Goal: Task Accomplishment & Management: Manage account settings

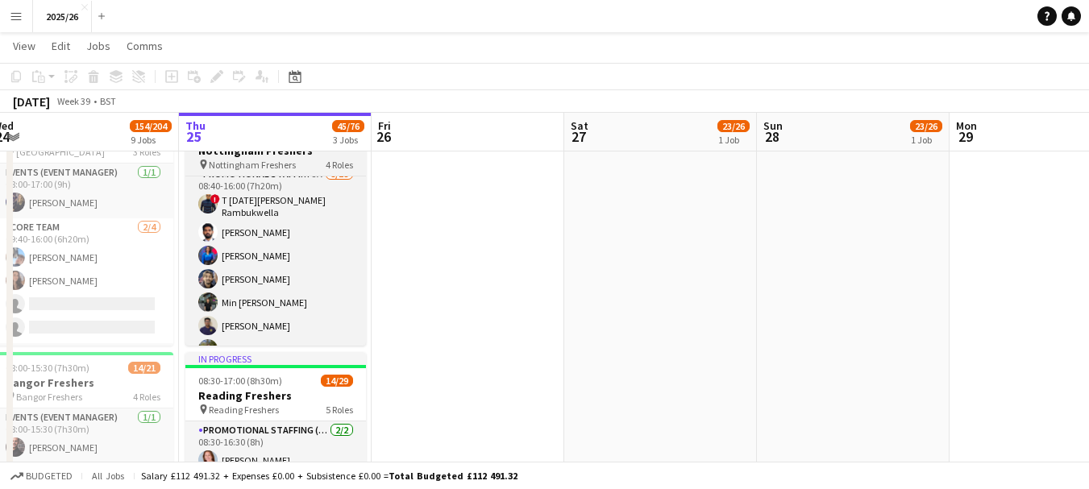
scroll to position [348, 0]
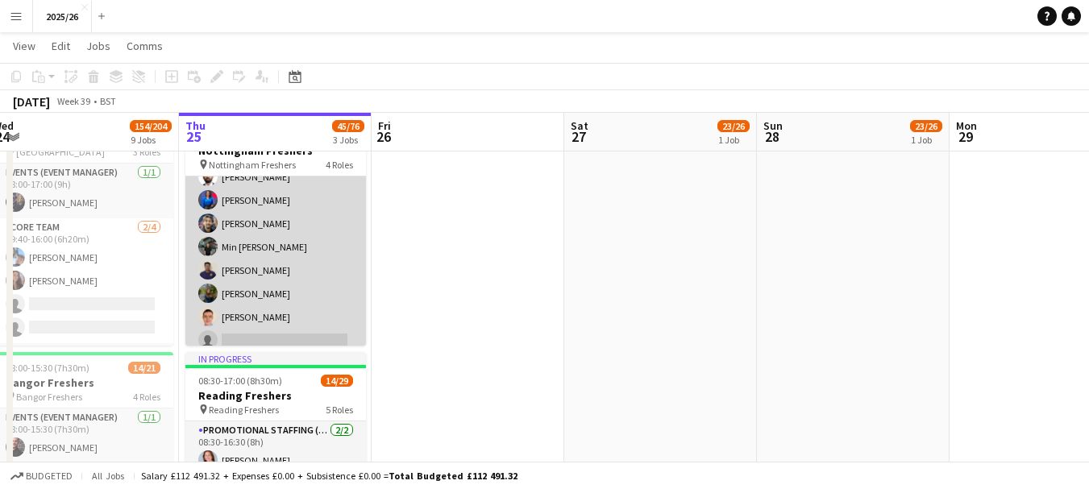
click at [282, 230] on app-card-role "Promotional Staffing (Brand Ambassadors) 5A [DATE] 08:40-16:00 (7h20m) ! T [DAT…" at bounding box center [275, 338] width 181 height 457
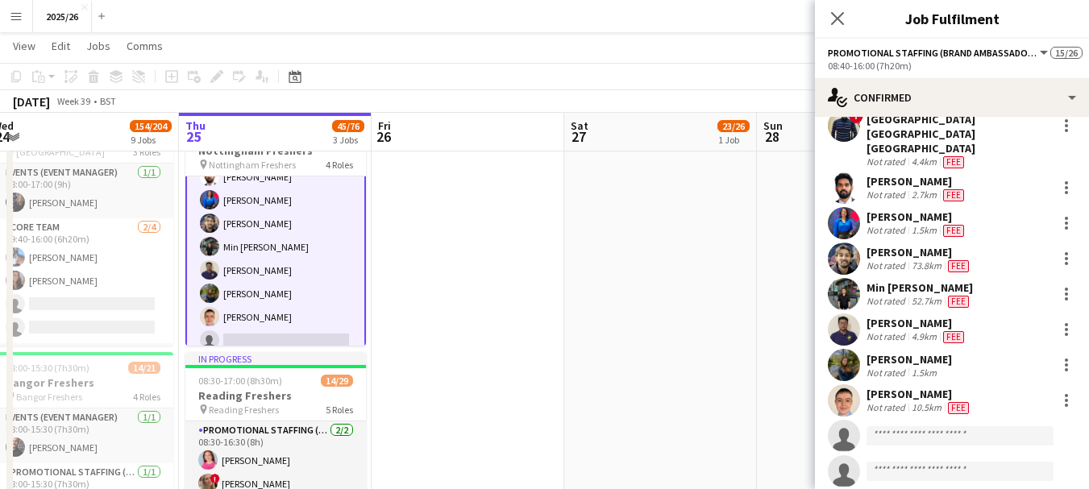
scroll to position [74, 0]
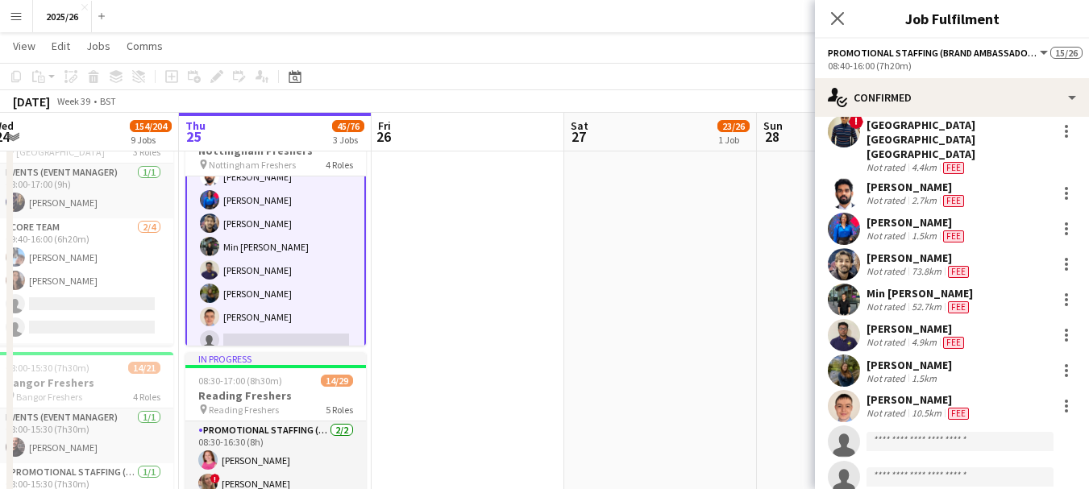
click at [871, 251] on div "[PERSON_NAME]" at bounding box center [920, 258] width 106 height 15
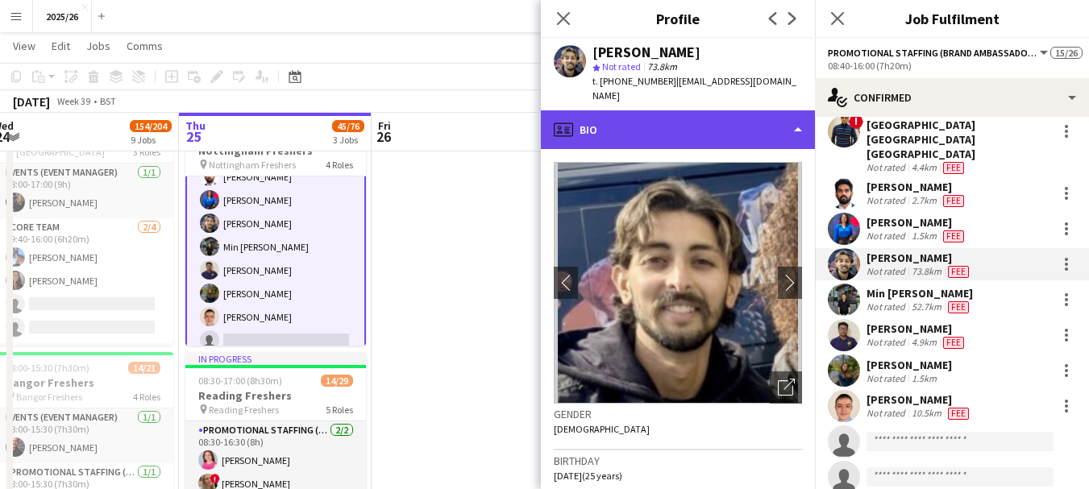
click at [623, 110] on div "profile Bio" at bounding box center [678, 129] width 274 height 39
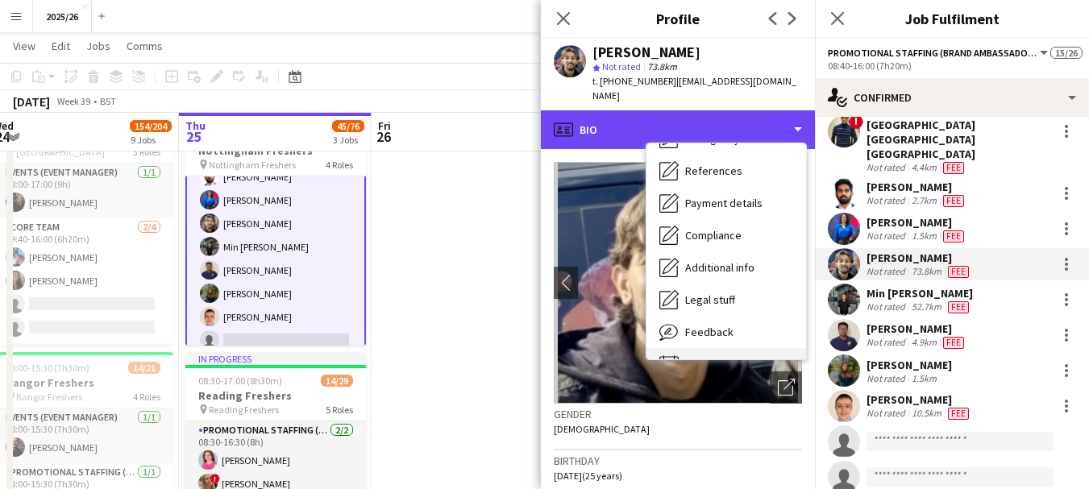
scroll to position [184, 0]
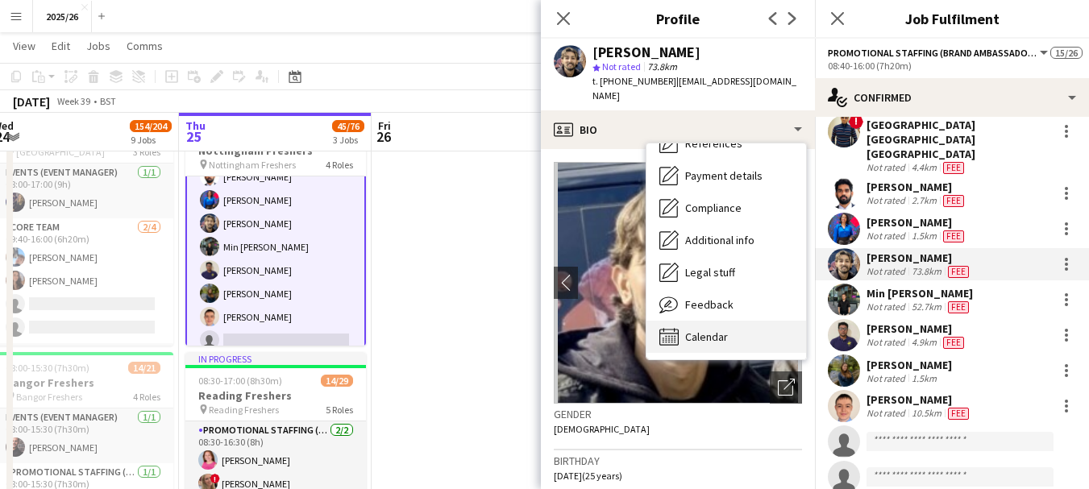
click at [701, 330] on span "Calendar" at bounding box center [706, 337] width 43 height 15
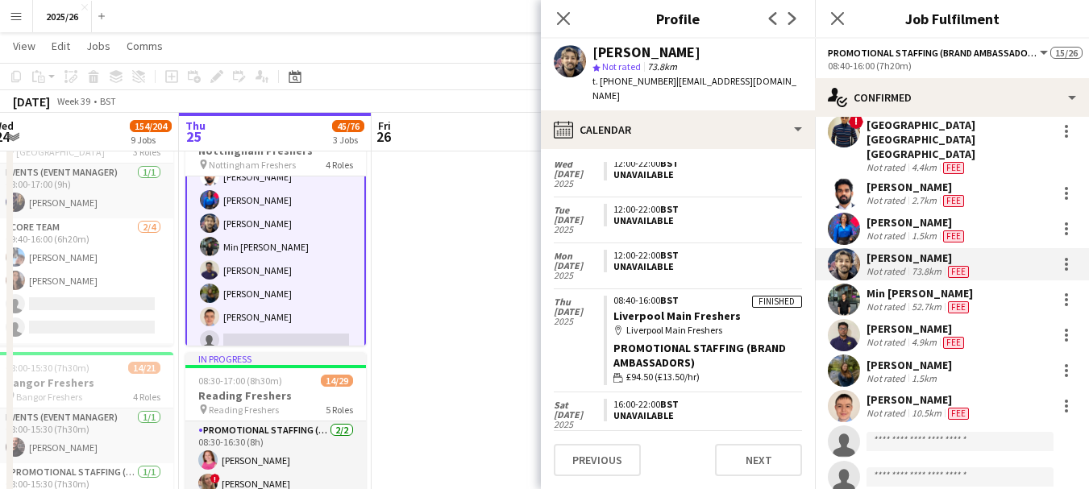
scroll to position [191, 0]
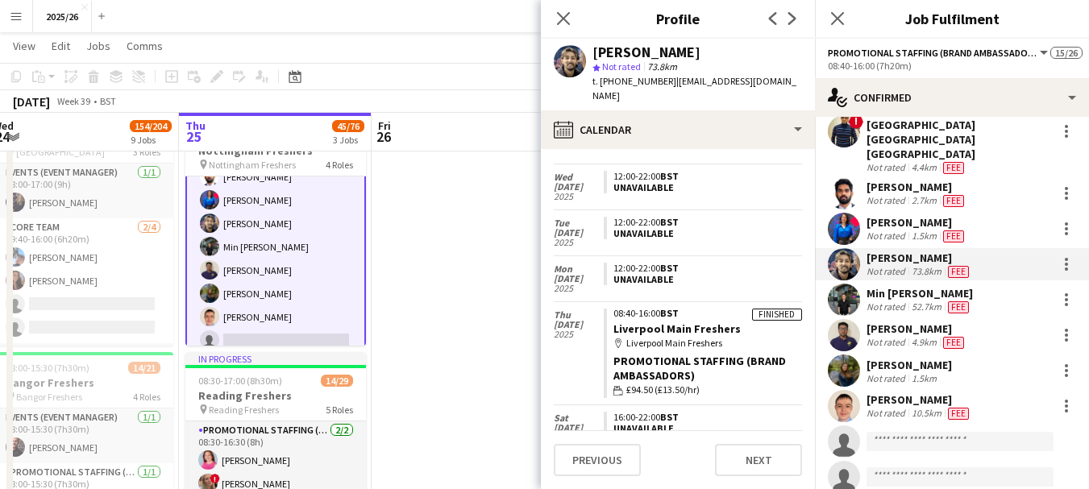
click at [911, 336] on div "4.9km" at bounding box center [924, 342] width 31 height 13
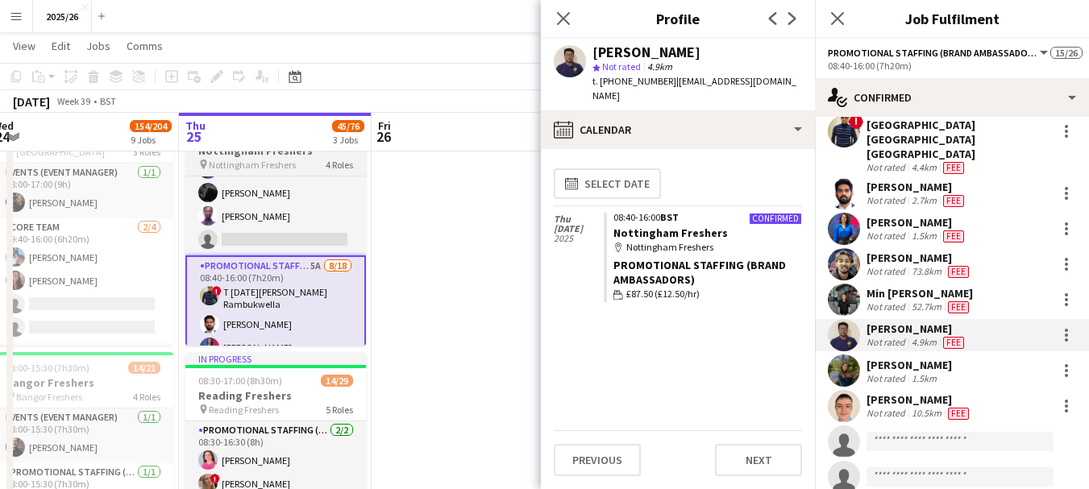
scroll to position [54, 0]
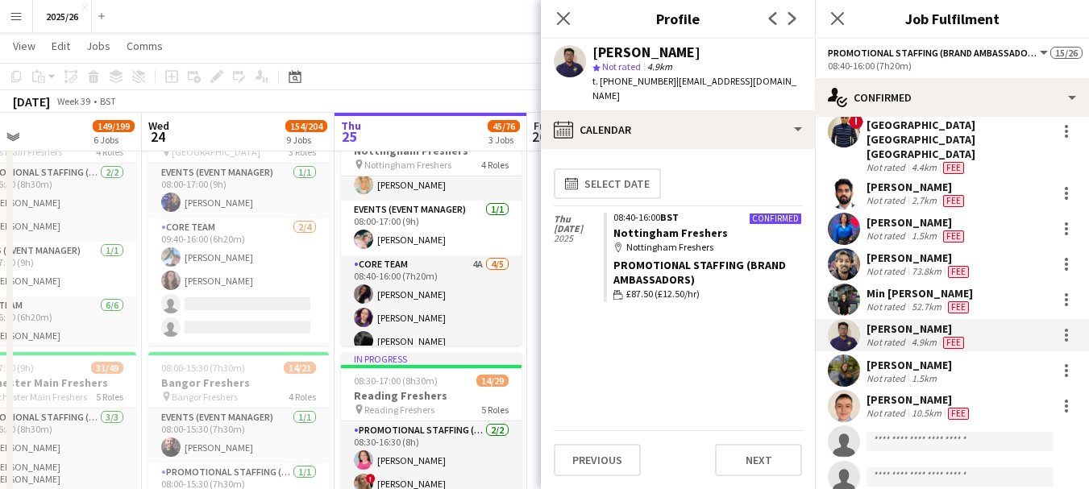
drag, startPoint x: 366, startPoint y: 235, endPoint x: 540, endPoint y: 213, distance: 175.6
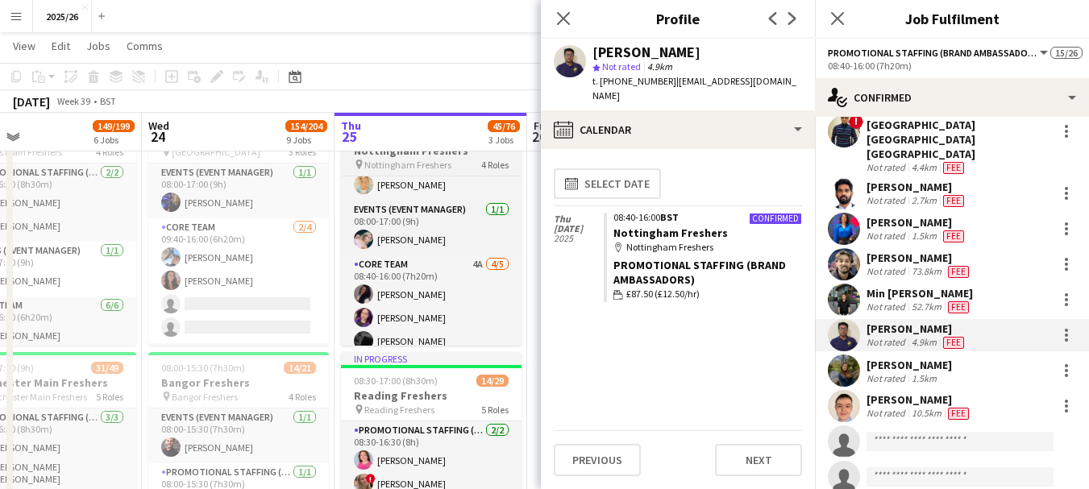
scroll to position [0, 418]
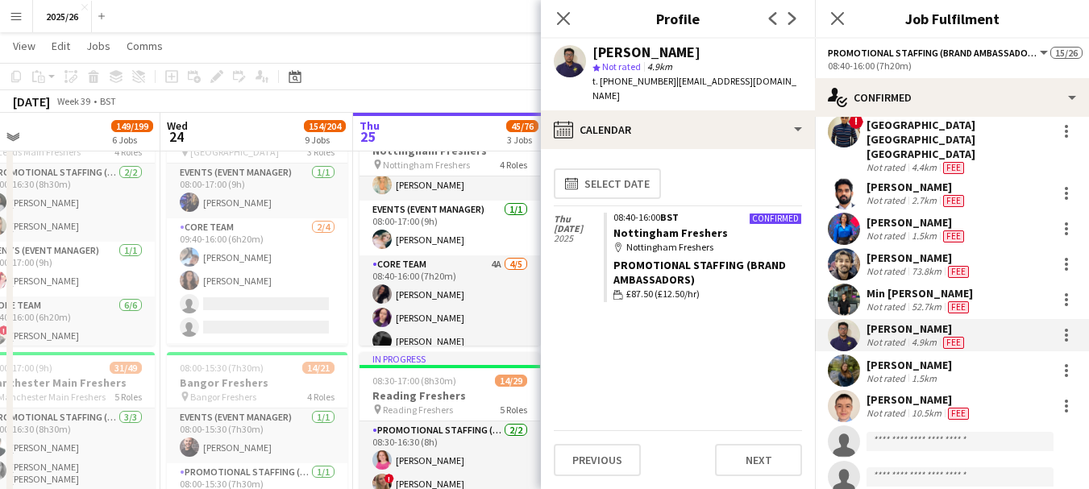
drag, startPoint x: 337, startPoint y: 252, endPoint x: 423, endPoint y: 214, distance: 94.5
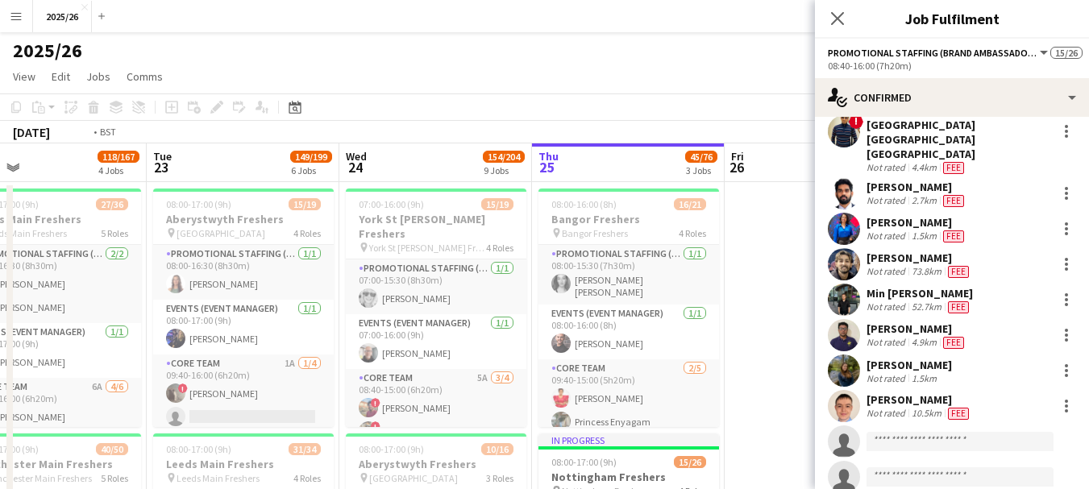
scroll to position [0, 494]
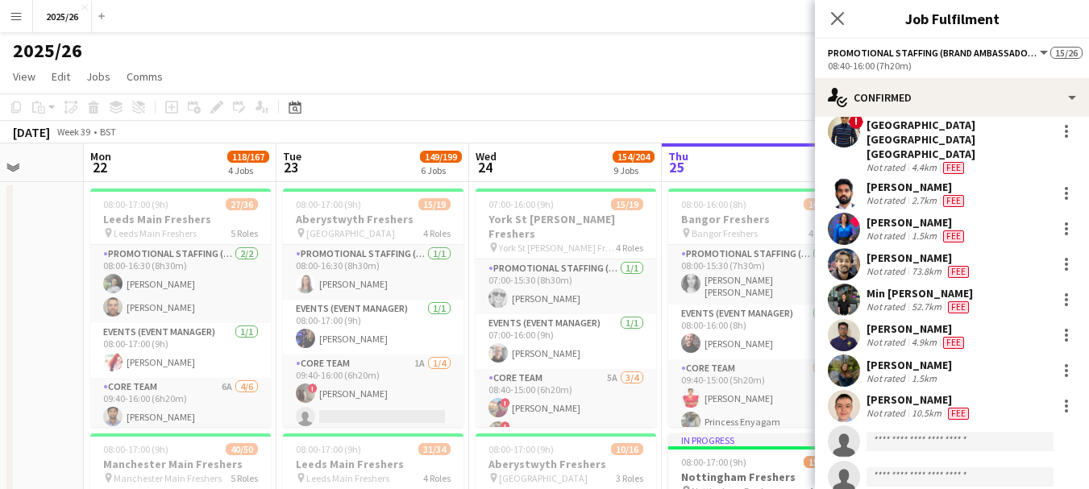
drag, startPoint x: 241, startPoint y: 276, endPoint x: 371, endPoint y: 273, distance: 129.8
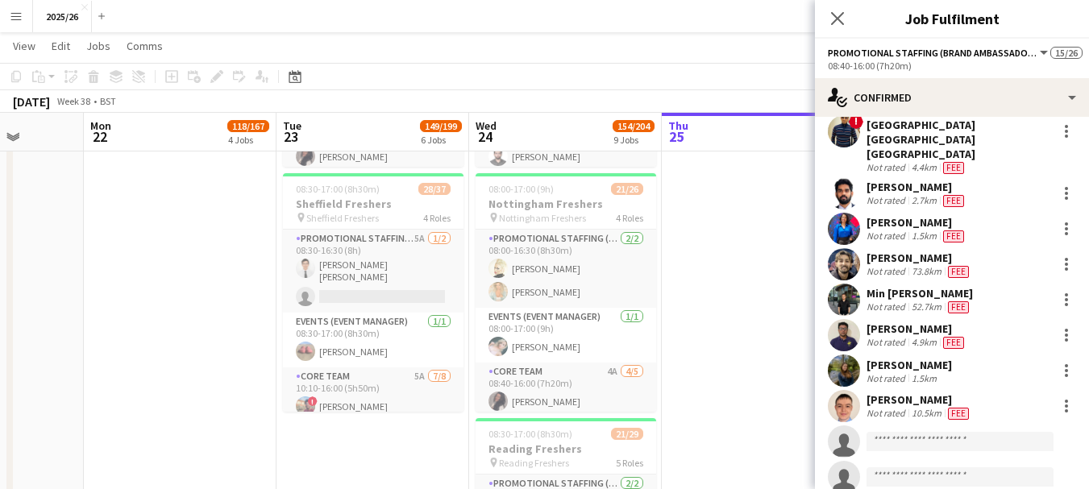
scroll to position [0, 0]
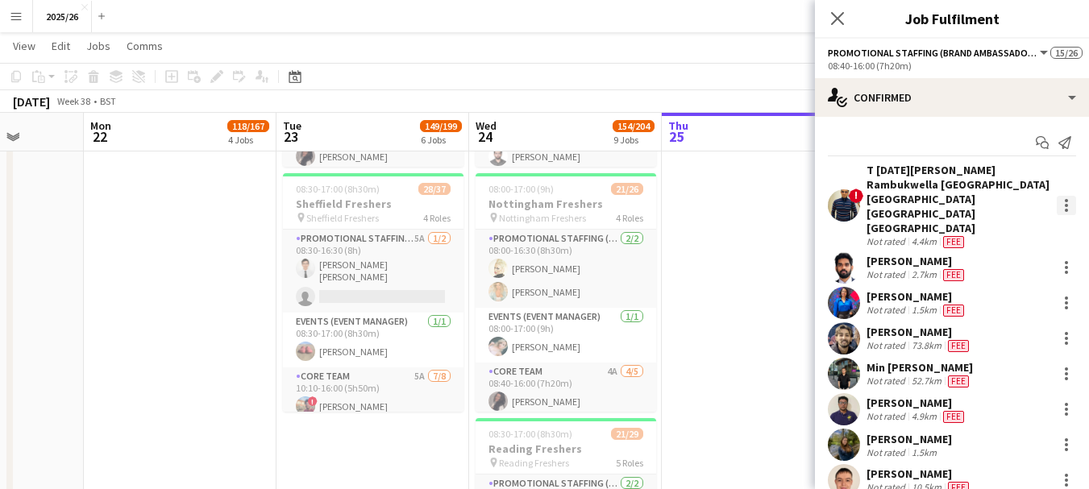
click at [1057, 196] on div at bounding box center [1066, 205] width 19 height 19
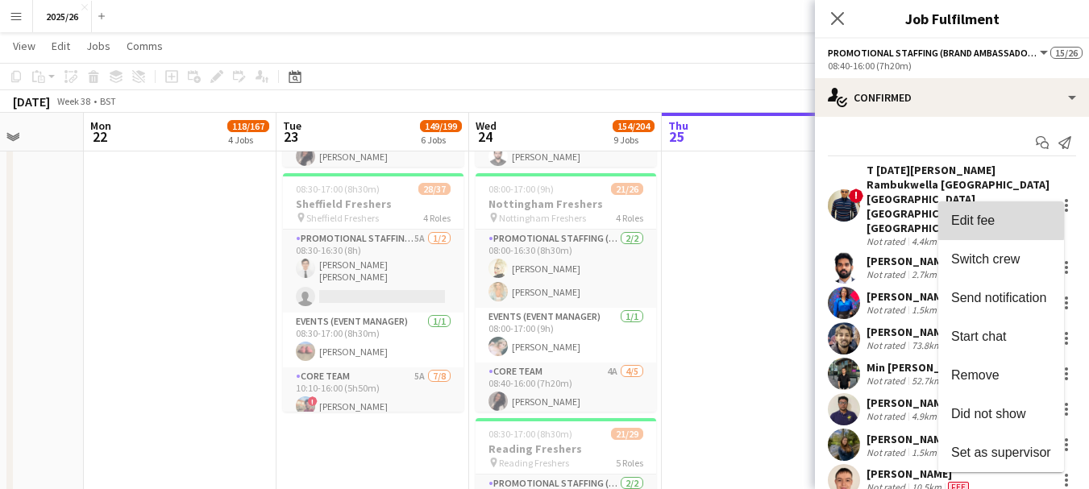
click at [966, 221] on span "Edit fee" at bounding box center [973, 221] width 44 height 14
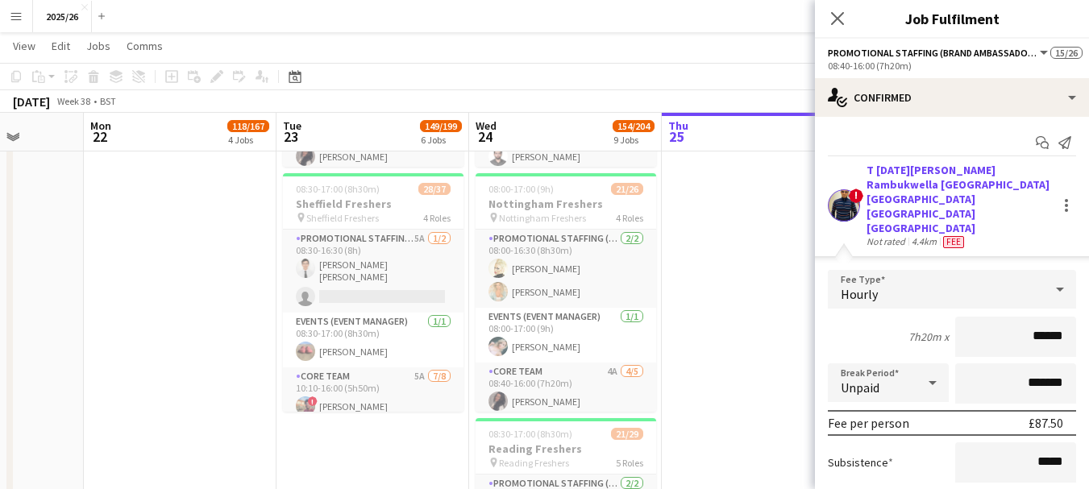
click at [1035, 317] on input "******" at bounding box center [1015, 337] width 121 height 40
type input "******"
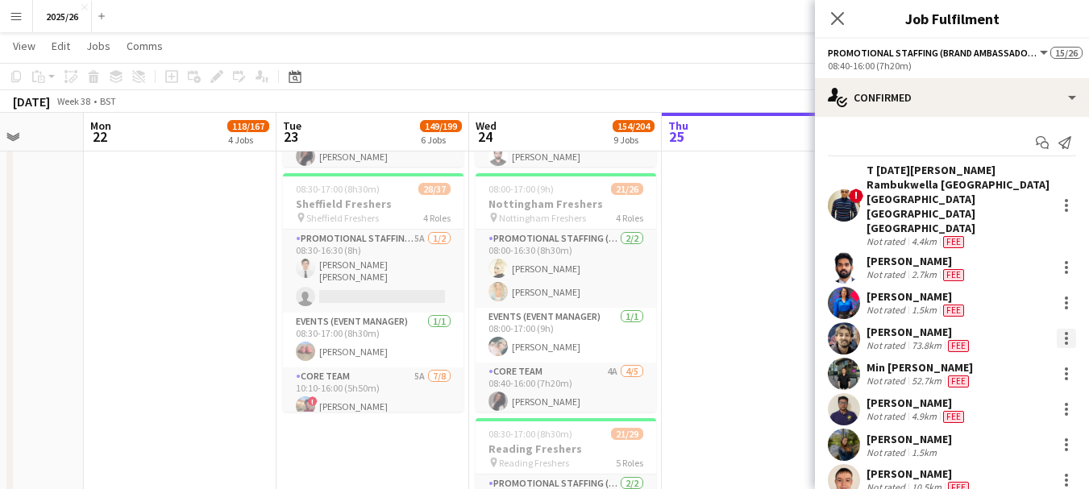
click at [1057, 329] on div at bounding box center [1066, 338] width 19 height 19
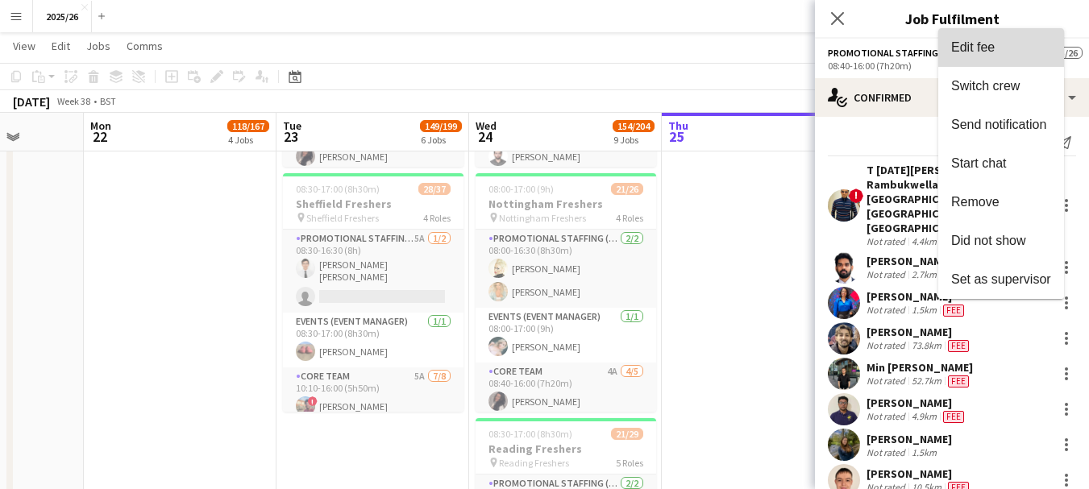
click at [976, 53] on span "Edit fee" at bounding box center [973, 47] width 44 height 14
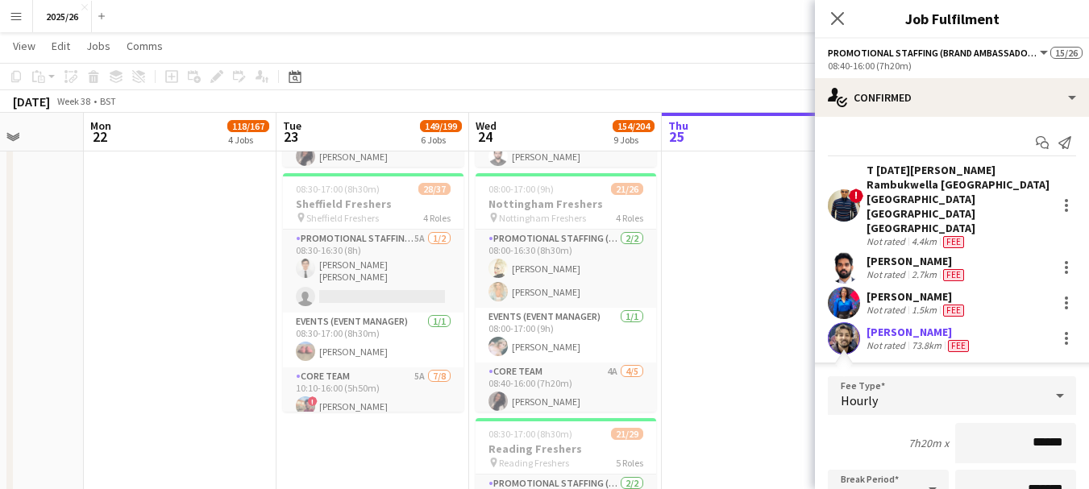
click at [1038, 423] on input "******" at bounding box center [1015, 443] width 121 height 40
type input "******"
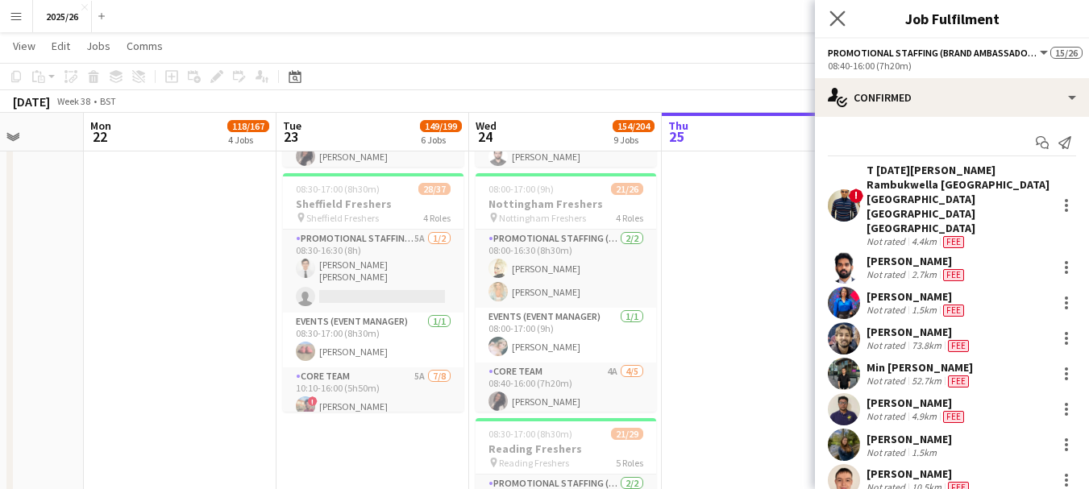
click at [845, 21] on icon "Close pop-in" at bounding box center [837, 17] width 15 height 15
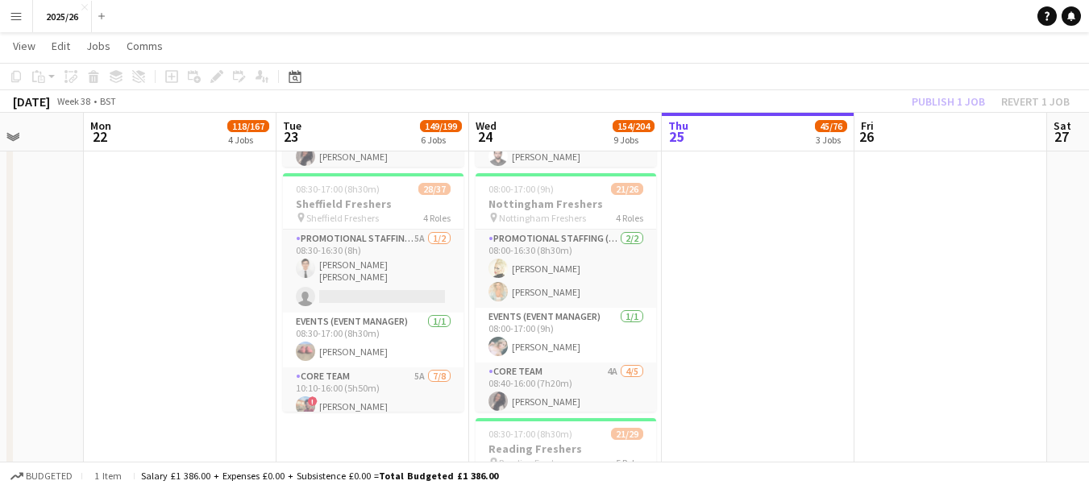
click at [959, 92] on div "Publish 1 job Revert 1 job" at bounding box center [990, 101] width 197 height 21
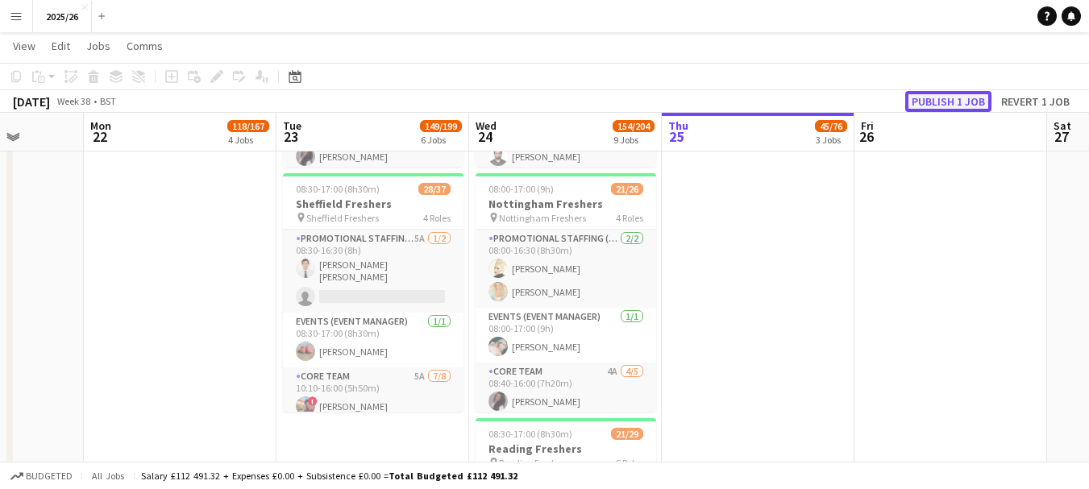
click at [959, 93] on button "Publish 1 job" at bounding box center [948, 101] width 86 height 21
